Goal: Information Seeking & Learning: Learn about a topic

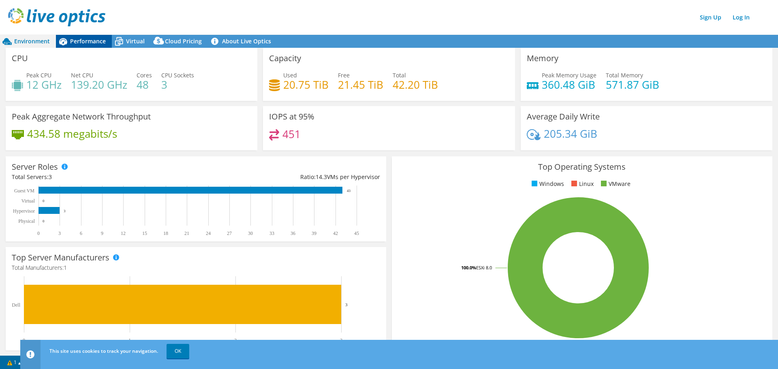
click at [100, 44] on span "Performance" at bounding box center [88, 41] width 36 height 8
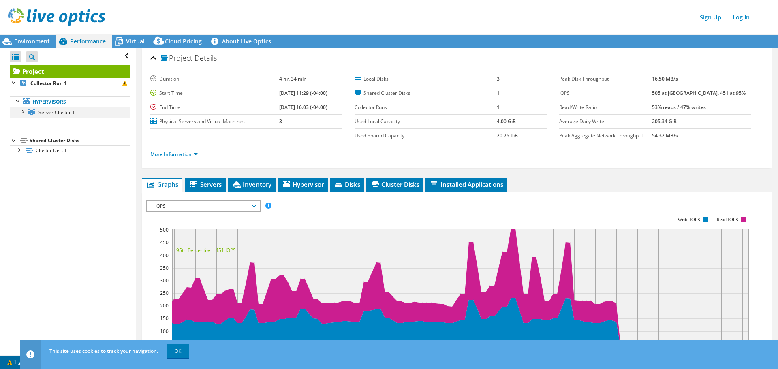
click at [20, 110] on div at bounding box center [22, 111] width 8 height 8
click at [33, 44] on span "Environment" at bounding box center [32, 41] width 36 height 8
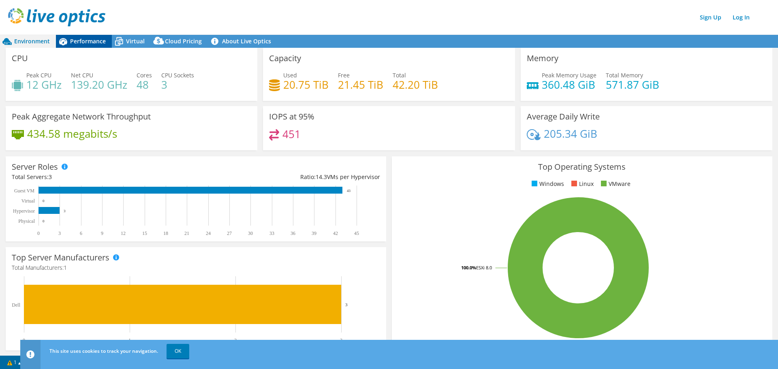
click at [86, 42] on span "Performance" at bounding box center [88, 41] width 36 height 8
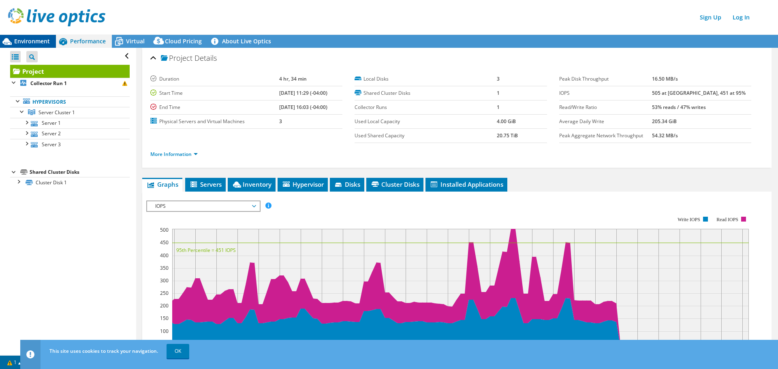
click at [22, 40] on span "Environment" at bounding box center [32, 41] width 36 height 8
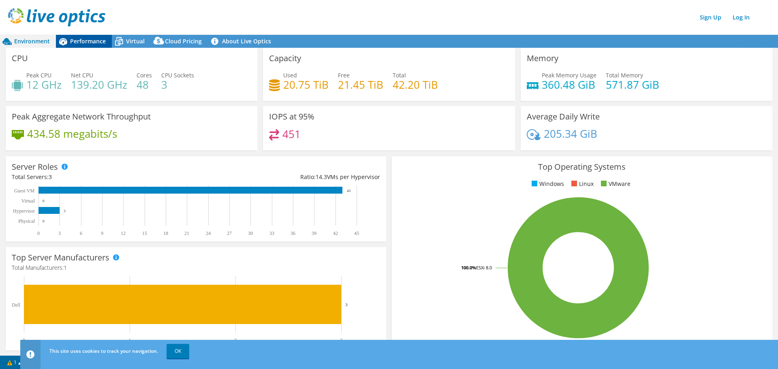
click at [86, 42] on span "Performance" at bounding box center [88, 41] width 36 height 8
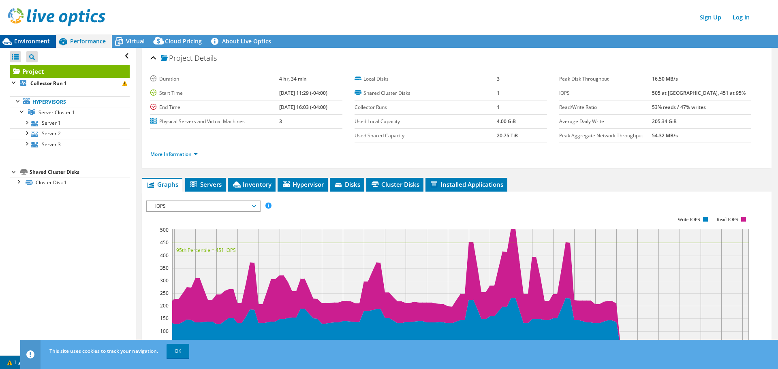
click at [25, 42] on span "Environment" at bounding box center [32, 41] width 36 height 8
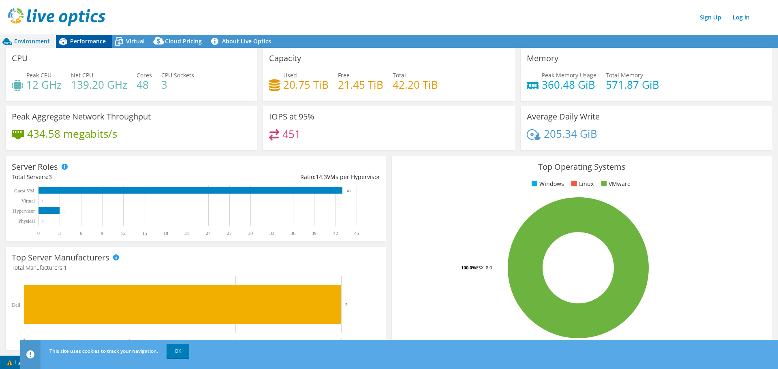
click at [87, 45] on div "Performance" at bounding box center [84, 41] width 56 height 13
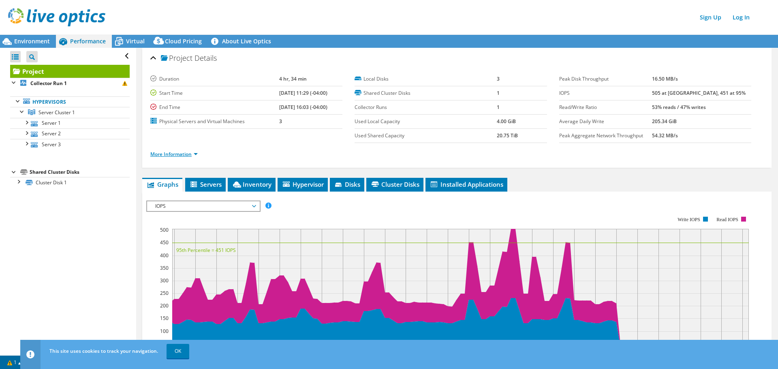
click at [197, 156] on link "More Information" at bounding box center [173, 154] width 47 height 7
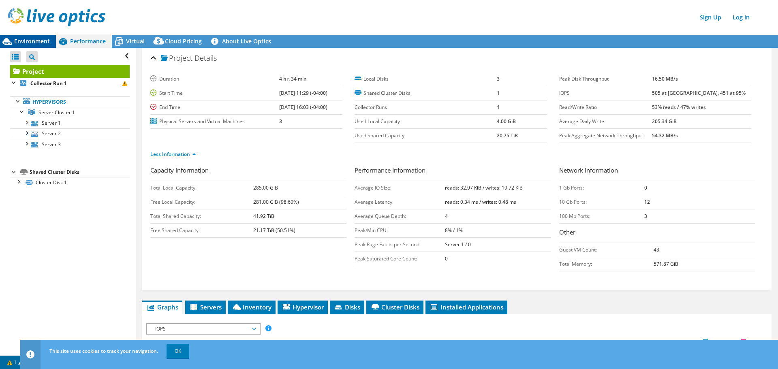
click at [38, 44] on span "Environment" at bounding box center [32, 41] width 36 height 8
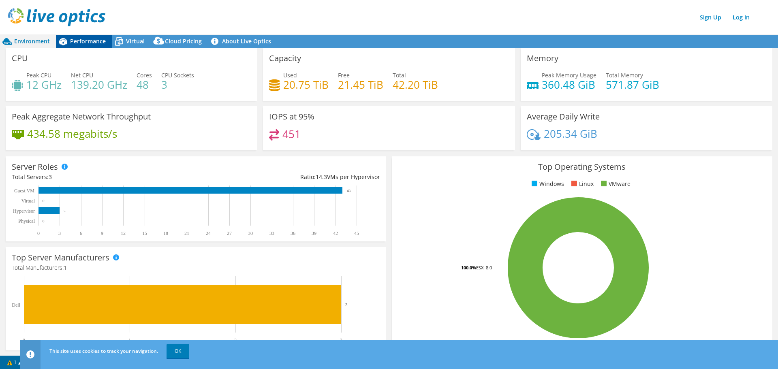
click at [88, 42] on span "Performance" at bounding box center [88, 41] width 36 height 8
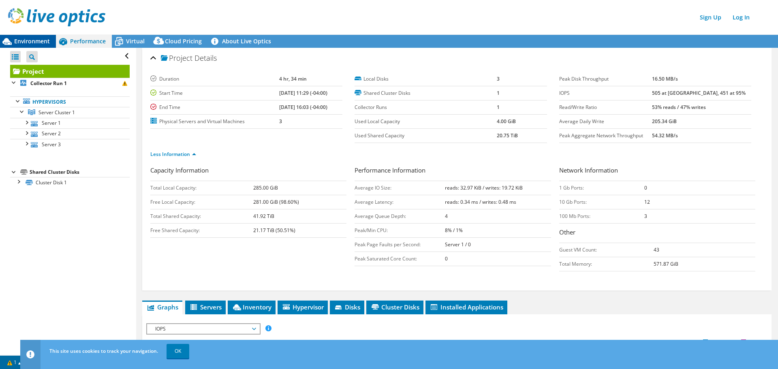
click at [29, 38] on span "Environment" at bounding box center [32, 41] width 36 height 8
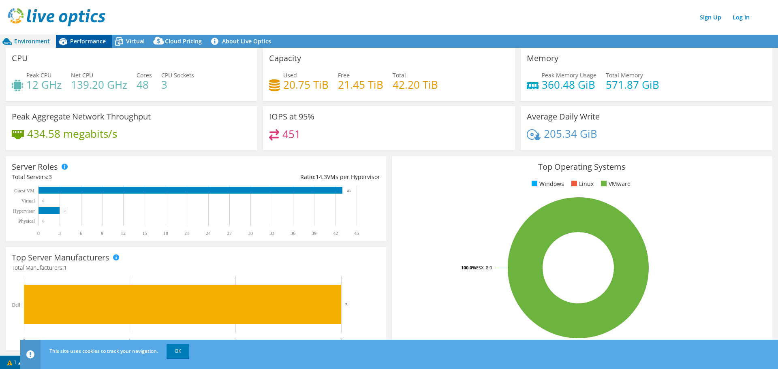
click at [99, 44] on span "Performance" at bounding box center [88, 41] width 36 height 8
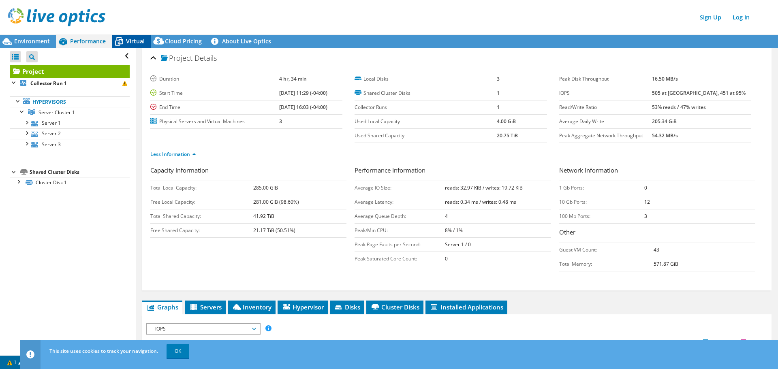
click at [122, 36] on icon at bounding box center [119, 41] width 14 height 14
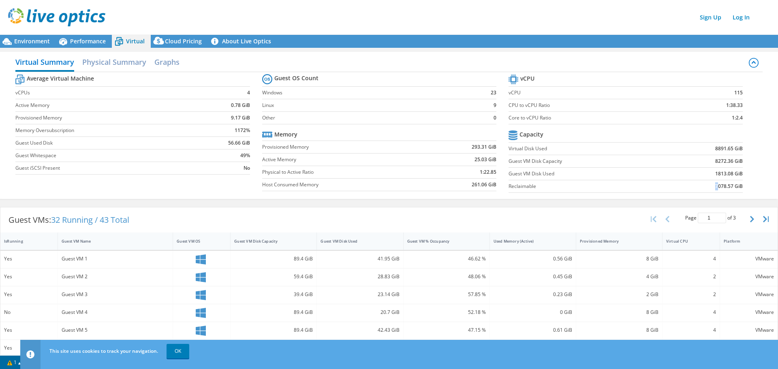
click at [716, 189] on b "7078.57 GiB" at bounding box center [730, 186] width 28 height 8
drag, startPoint x: 716, startPoint y: 173, endPoint x: 703, endPoint y: 173, distance: 12.6
click at [703, 173] on td "1813.08 GiB" at bounding box center [705, 174] width 76 height 13
click at [727, 177] on b "1813.08 GiB" at bounding box center [730, 174] width 28 height 8
drag, startPoint x: 710, startPoint y: 174, endPoint x: 720, endPoint y: 173, distance: 10.1
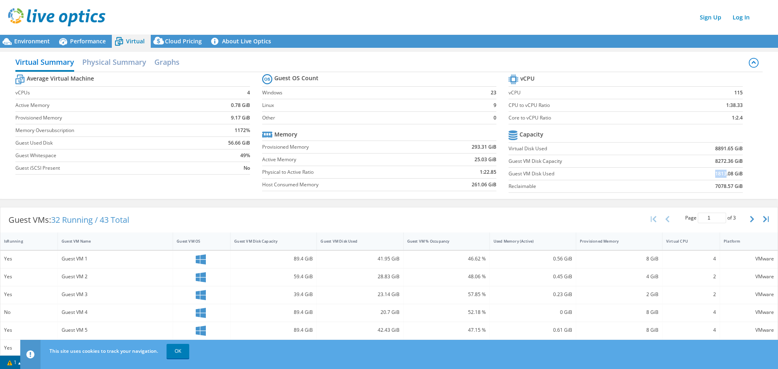
click at [720, 173] on b "1813.08 GiB" at bounding box center [730, 174] width 28 height 8
click at [27, 41] on span "Environment" at bounding box center [32, 41] width 36 height 8
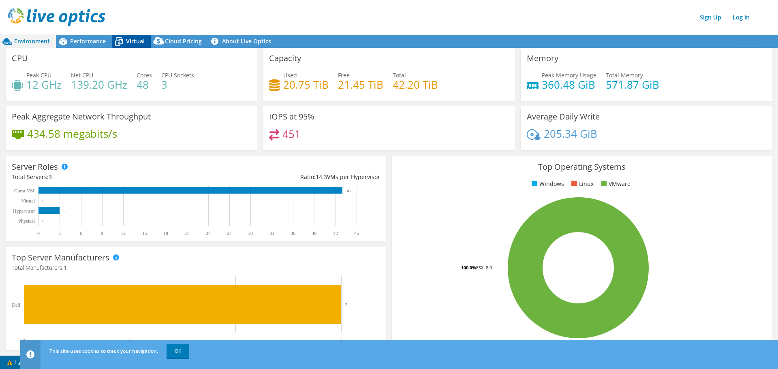
click at [121, 40] on icon at bounding box center [119, 42] width 8 height 6
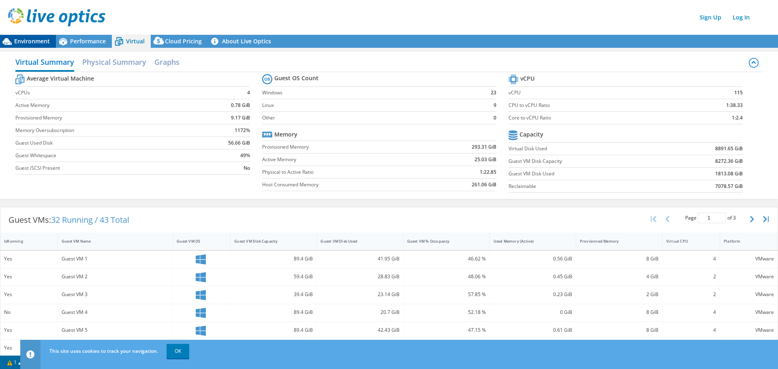
click at [43, 42] on span "Environment" at bounding box center [32, 41] width 36 height 8
